Goal: Task Accomplishment & Management: Complete application form

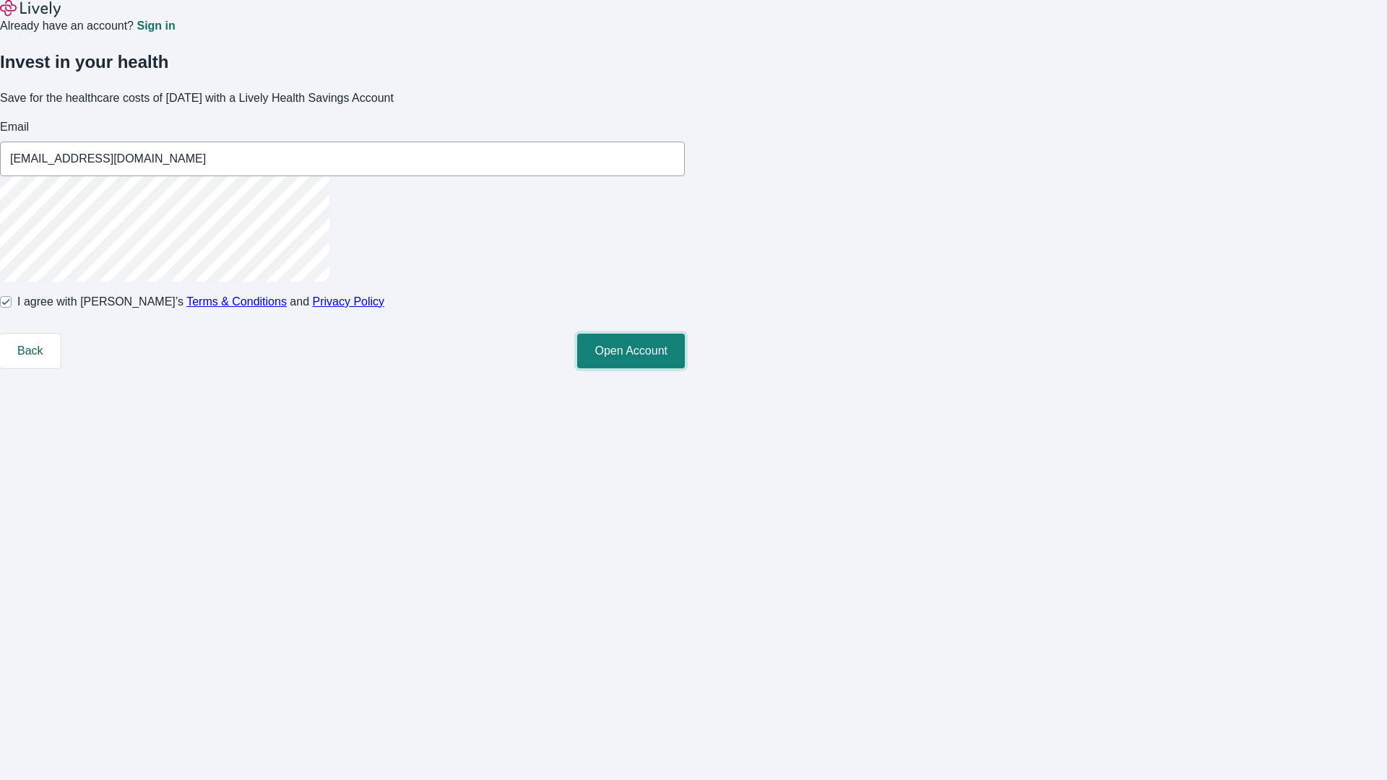
click at [685, 368] on button "Open Account" at bounding box center [631, 351] width 108 height 35
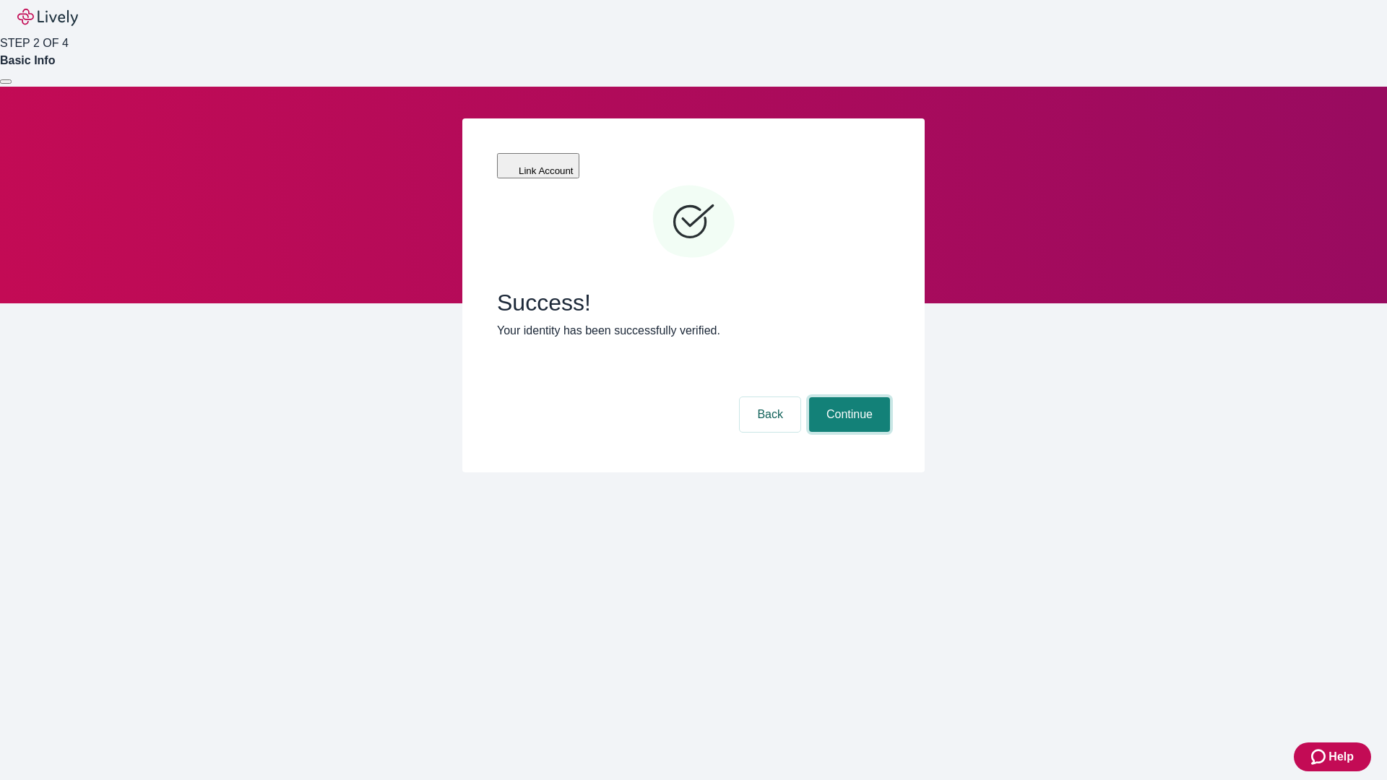
click at [847, 397] on button "Continue" at bounding box center [849, 414] width 81 height 35
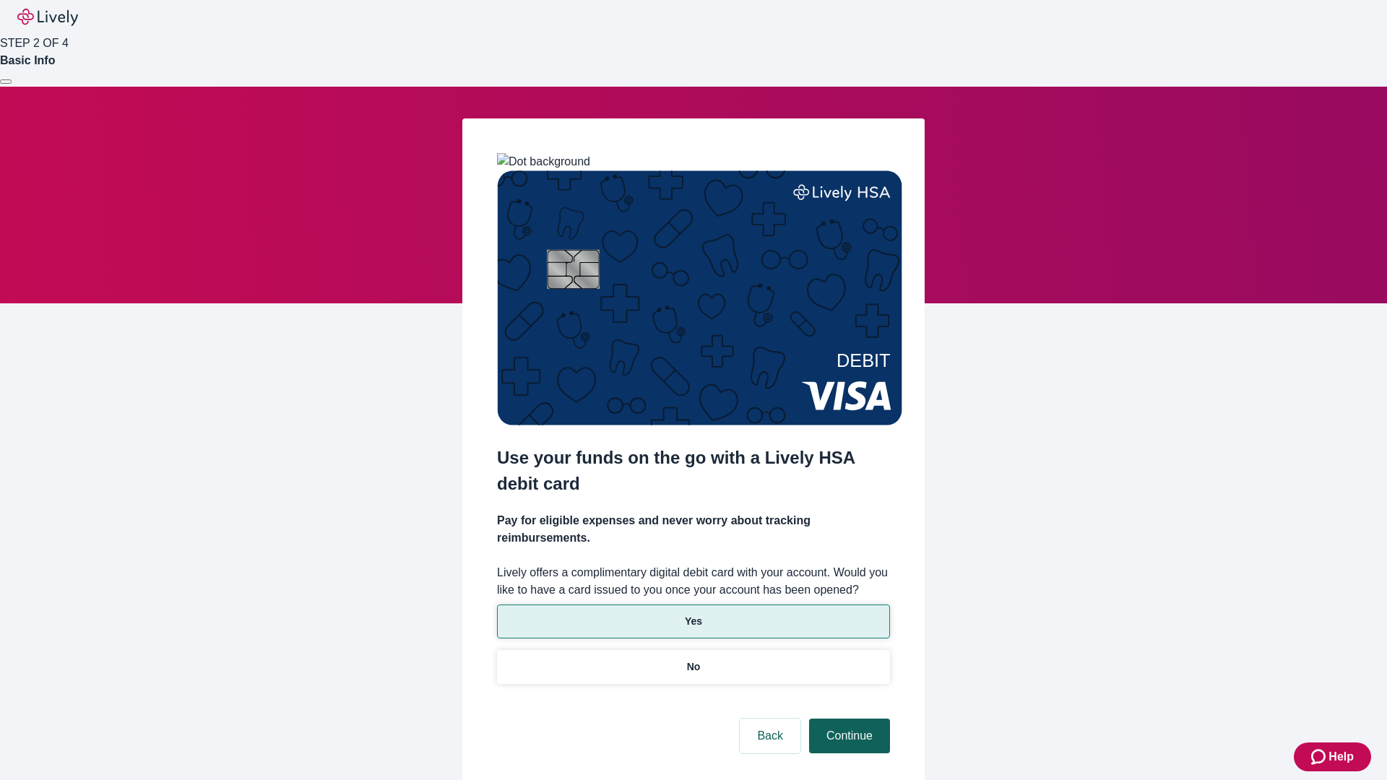
click at [693, 614] on p "Yes" at bounding box center [693, 621] width 17 height 15
click at [847, 719] on button "Continue" at bounding box center [849, 736] width 81 height 35
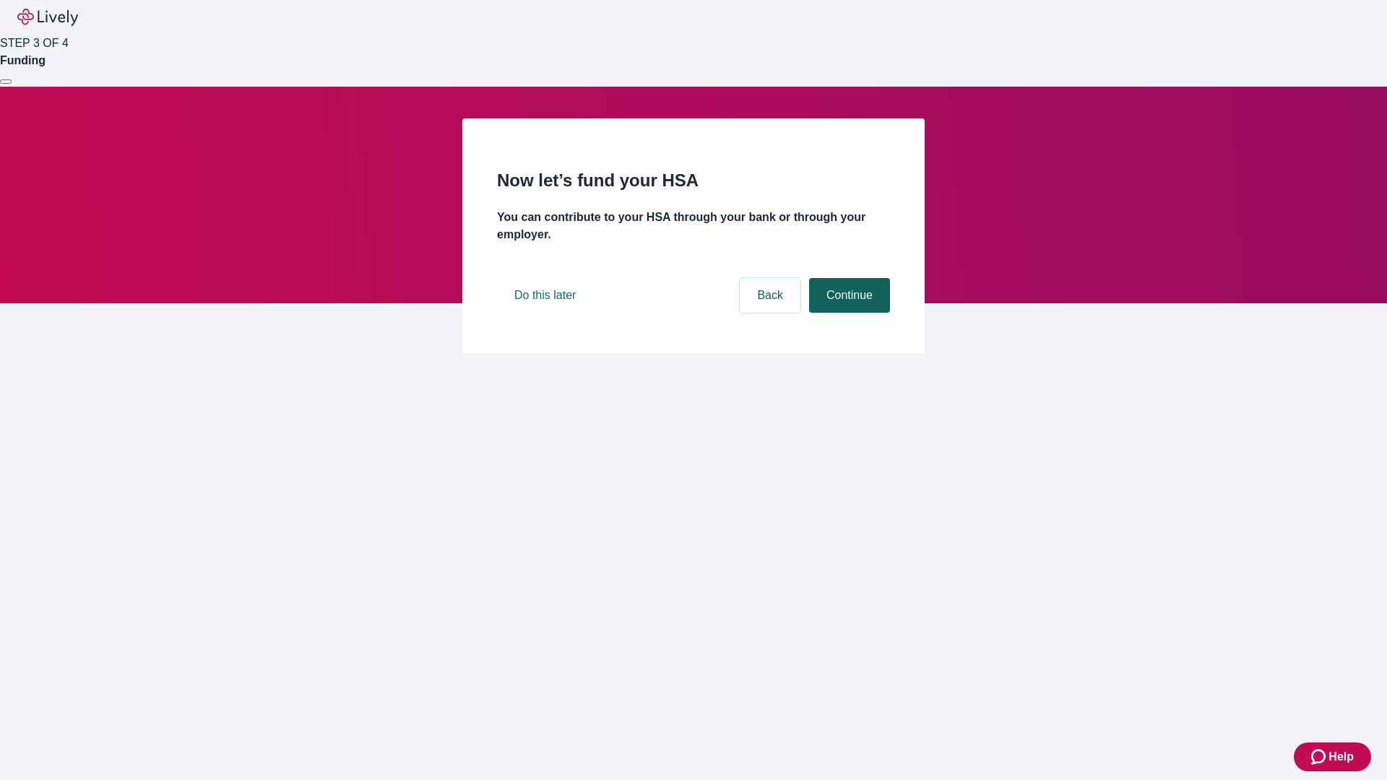
click at [847, 313] on button "Continue" at bounding box center [849, 295] width 81 height 35
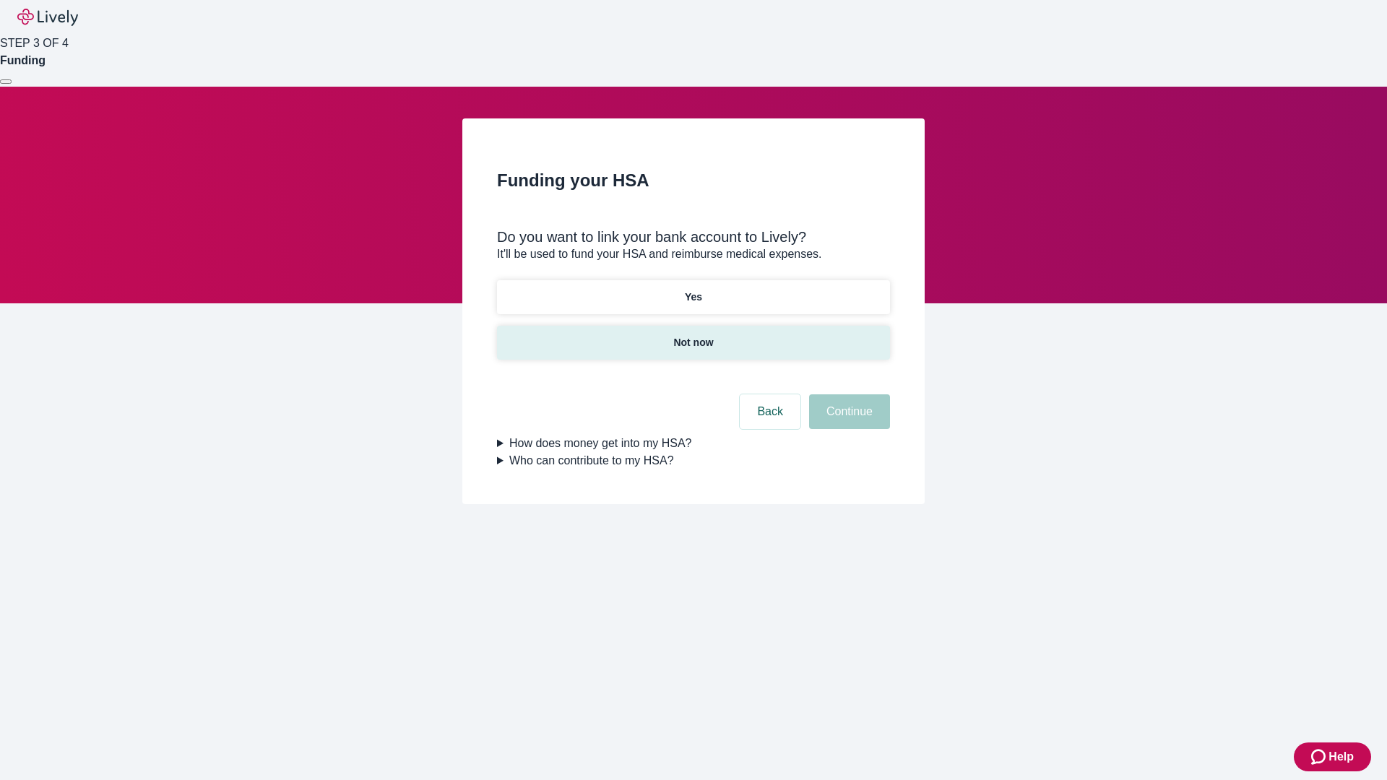
click at [693, 335] on p "Not now" at bounding box center [693, 342] width 40 height 15
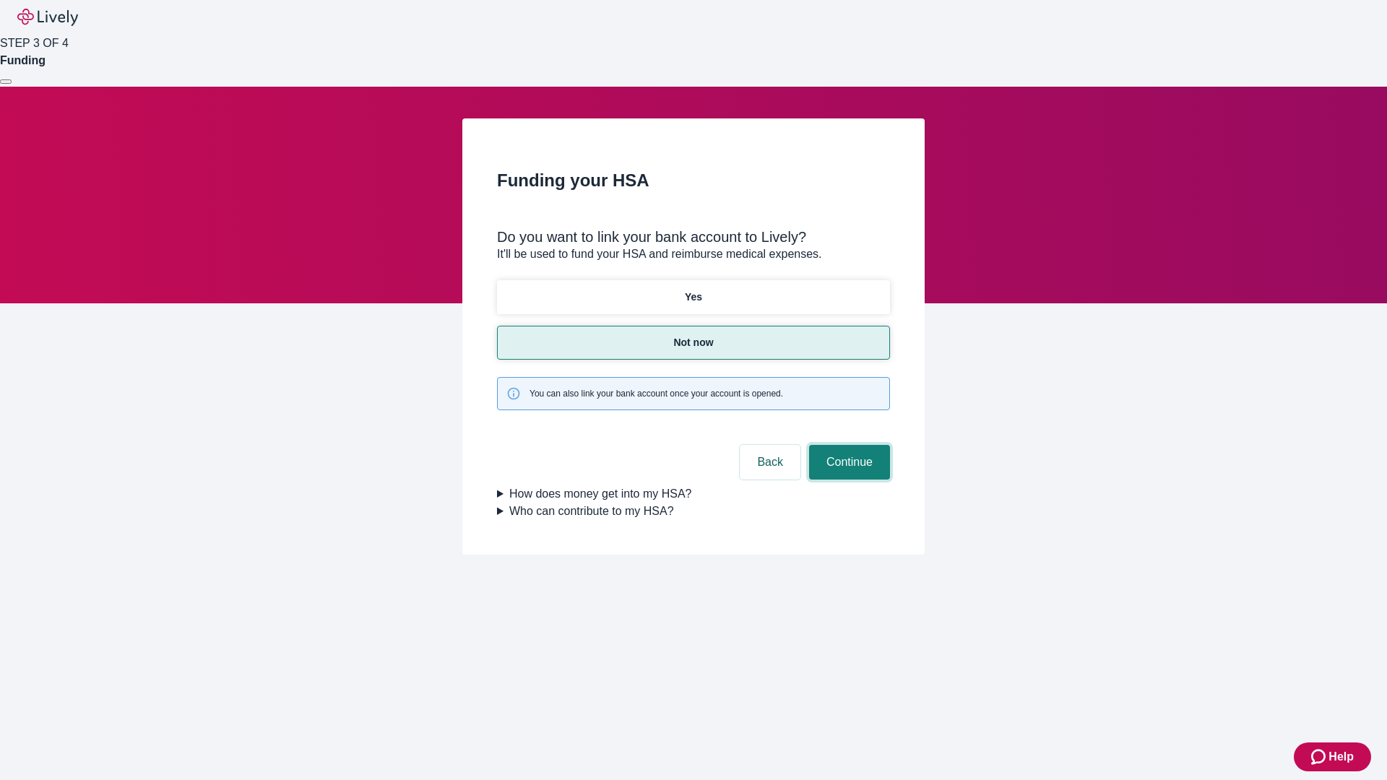
click at [847, 445] on button "Continue" at bounding box center [849, 462] width 81 height 35
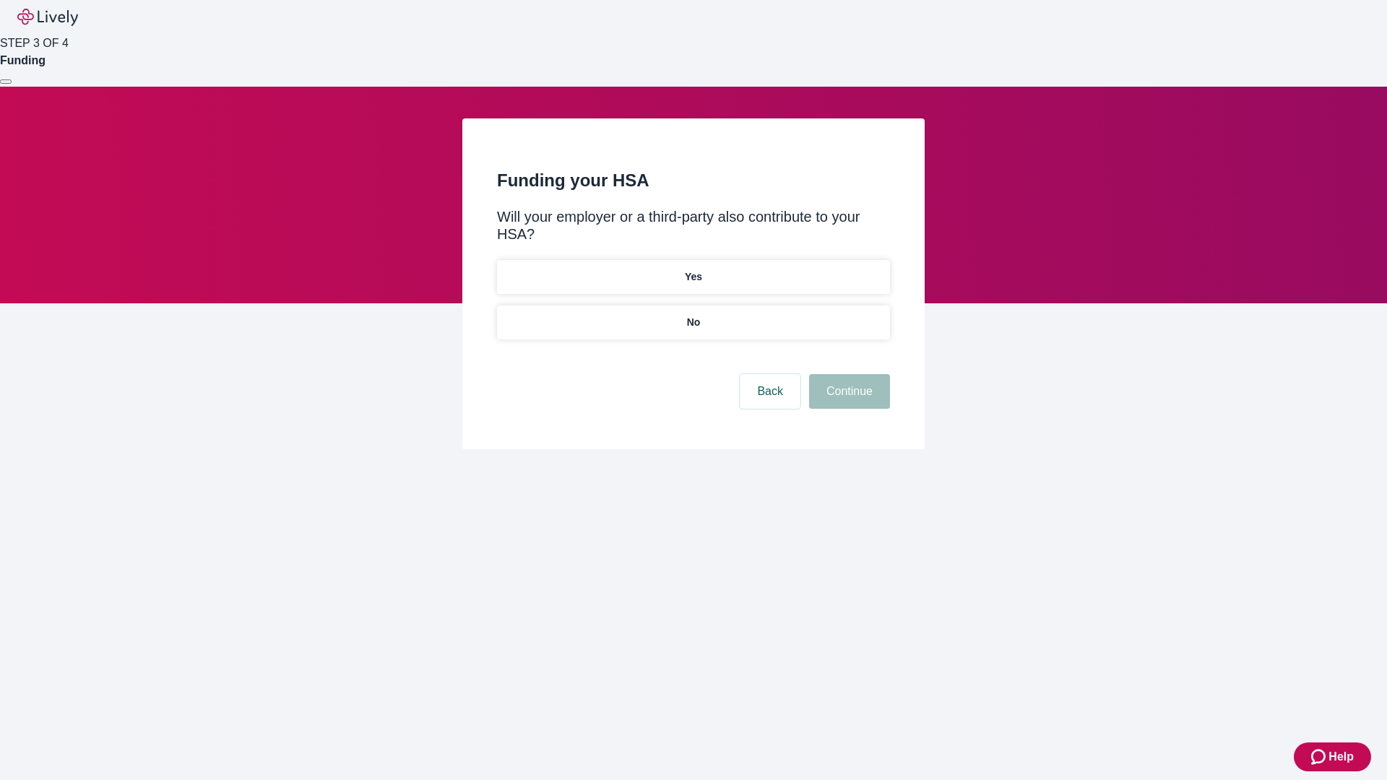
click at [693, 315] on p "No" at bounding box center [694, 322] width 14 height 15
click at [847, 374] on button "Continue" at bounding box center [849, 391] width 81 height 35
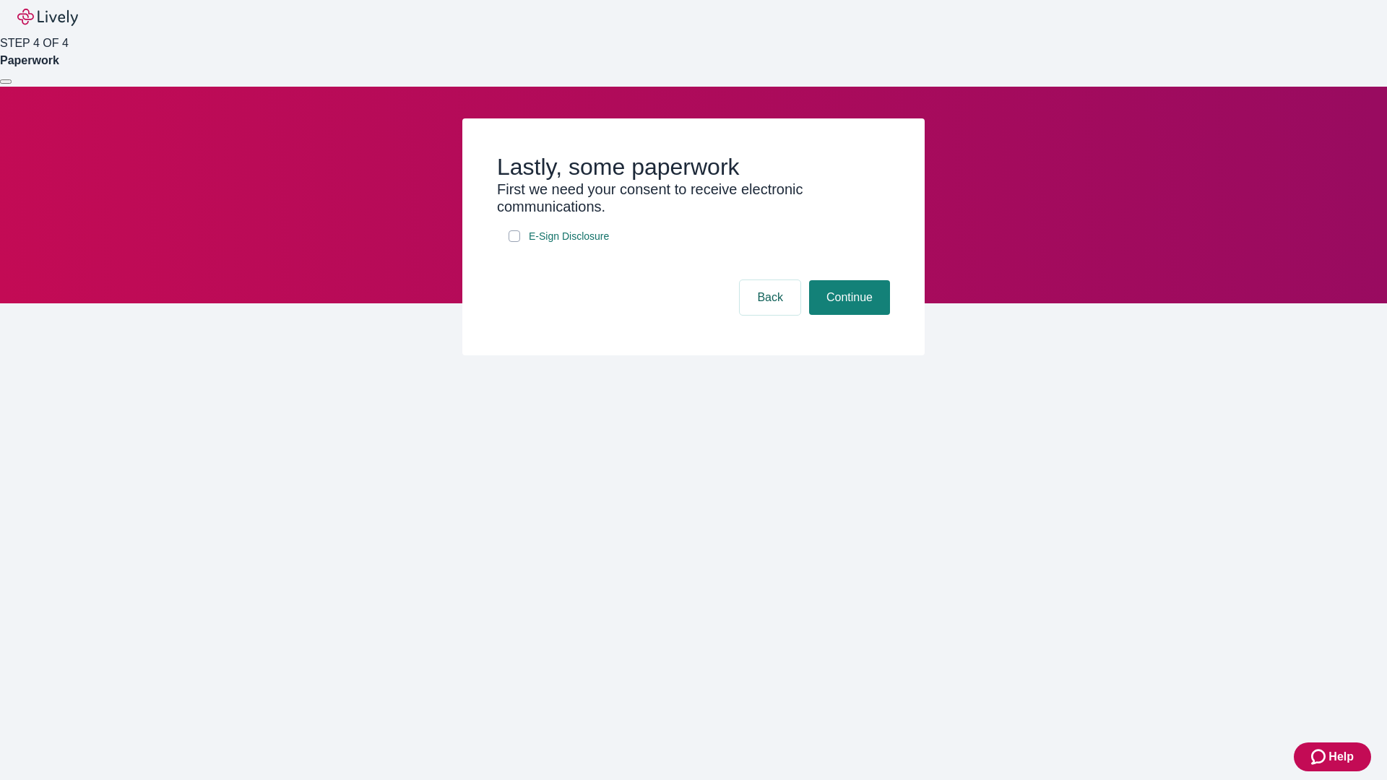
click at [514, 242] on input "E-Sign Disclosure" at bounding box center [515, 236] width 12 height 12
checkbox input "true"
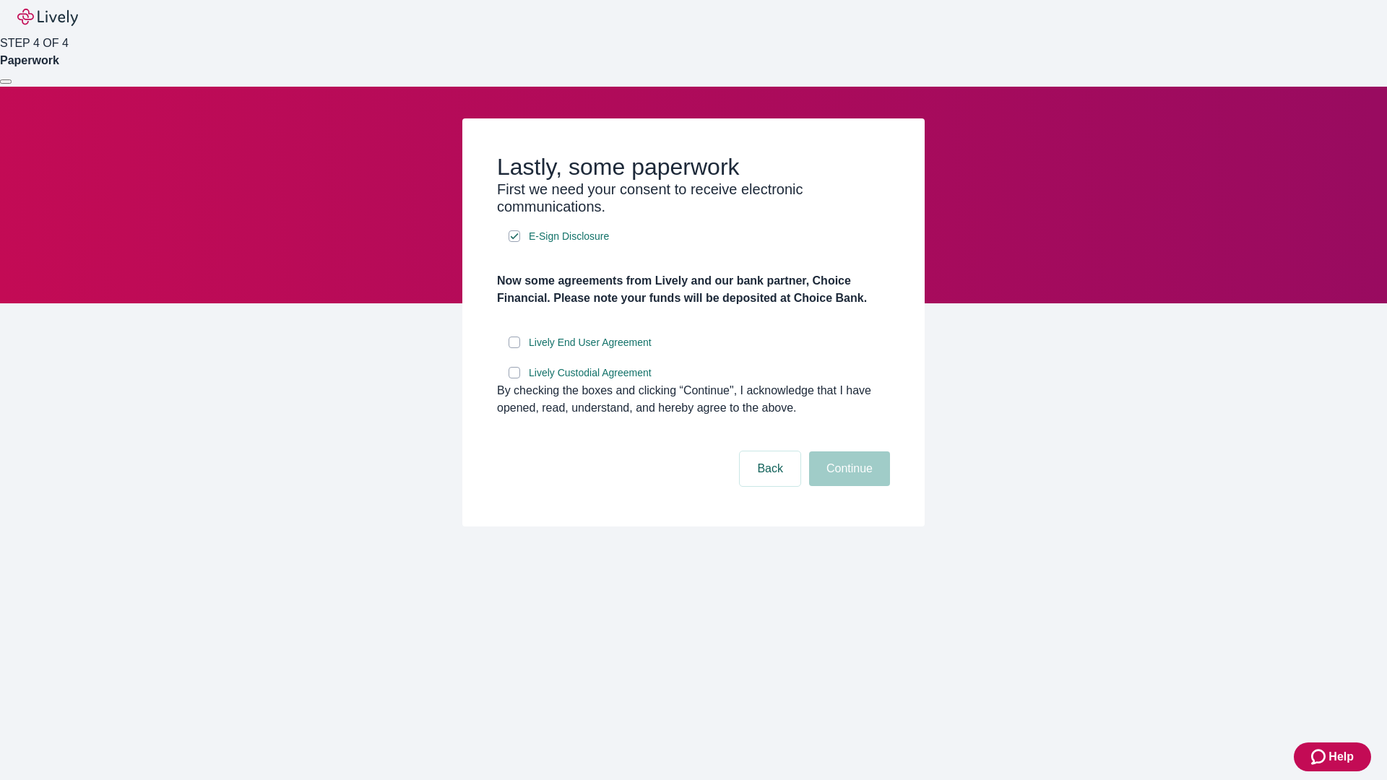
click at [514, 348] on input "Lively End User Agreement" at bounding box center [515, 343] width 12 height 12
checkbox input "true"
click at [514, 379] on input "Lively Custodial Agreement" at bounding box center [515, 373] width 12 height 12
checkbox input "true"
click at [847, 486] on button "Continue" at bounding box center [849, 469] width 81 height 35
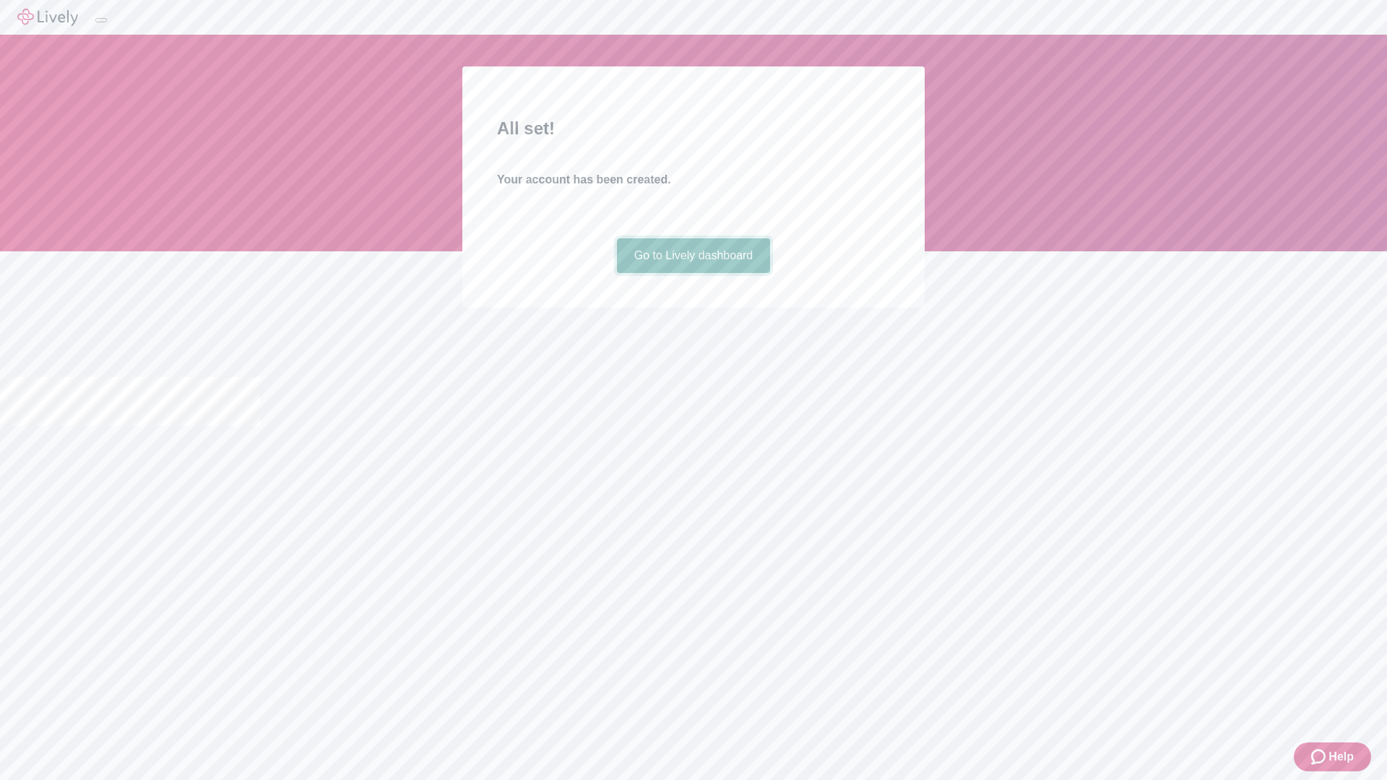
click at [693, 273] on link "Go to Lively dashboard" at bounding box center [694, 255] width 154 height 35
